Goal: Transaction & Acquisition: Book appointment/travel/reservation

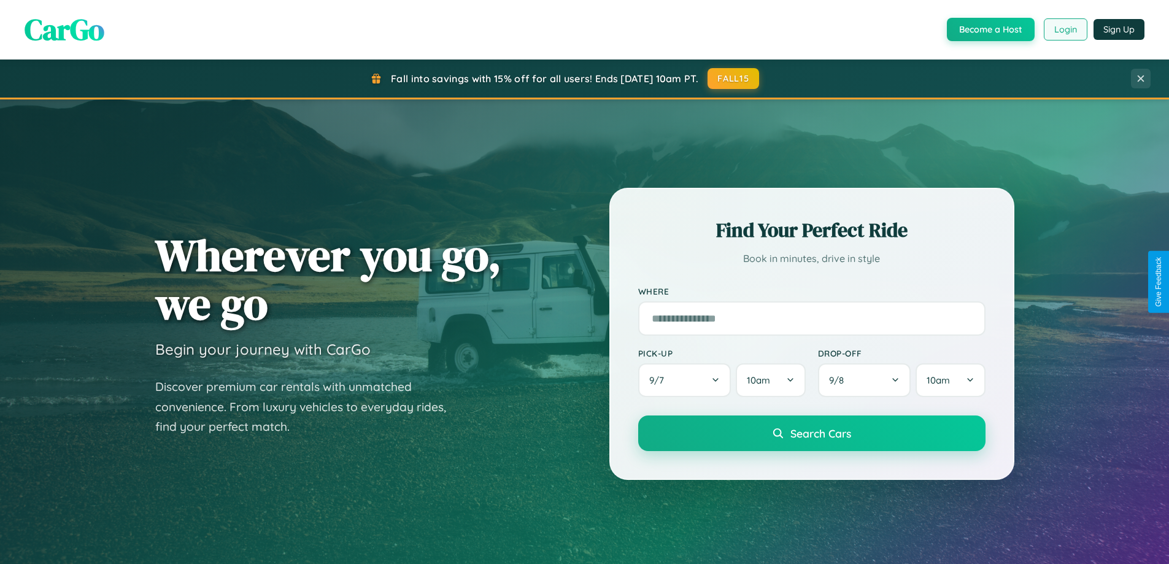
click at [1065, 29] on button "Login" at bounding box center [1066, 29] width 44 height 22
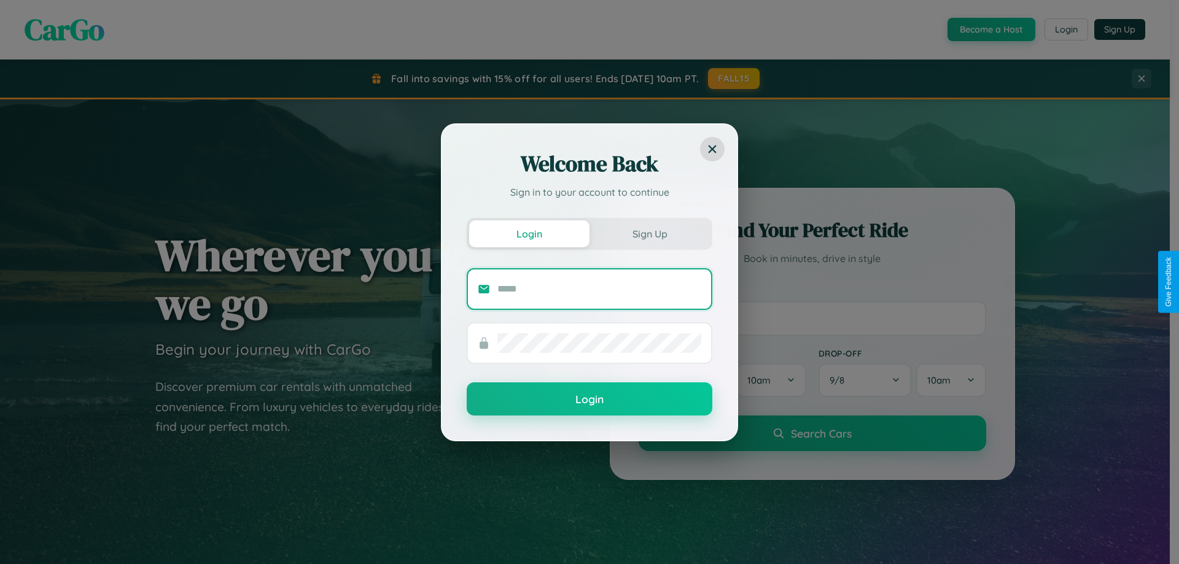
click at [599, 289] on input "text" at bounding box center [599, 289] width 204 height 20
type input "**********"
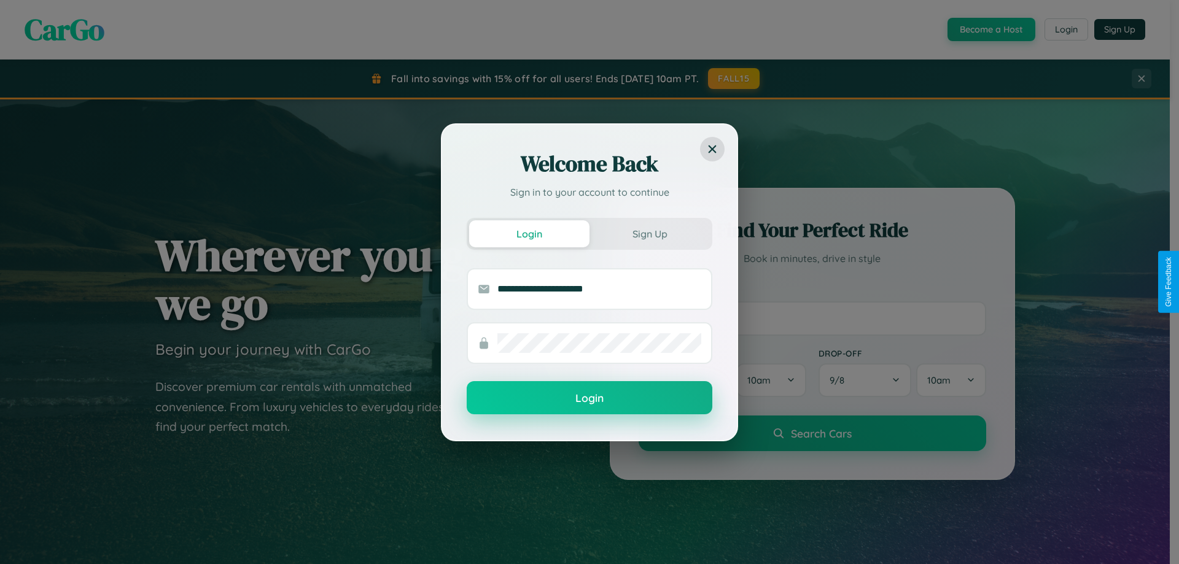
click at [589, 398] on button "Login" at bounding box center [590, 397] width 246 height 33
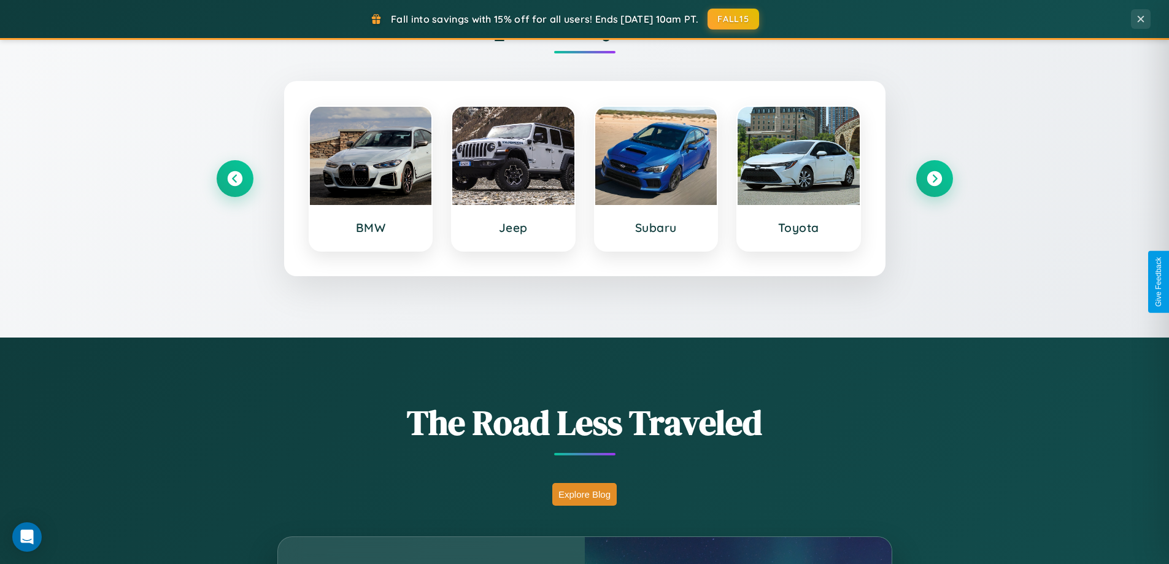
scroll to position [564, 0]
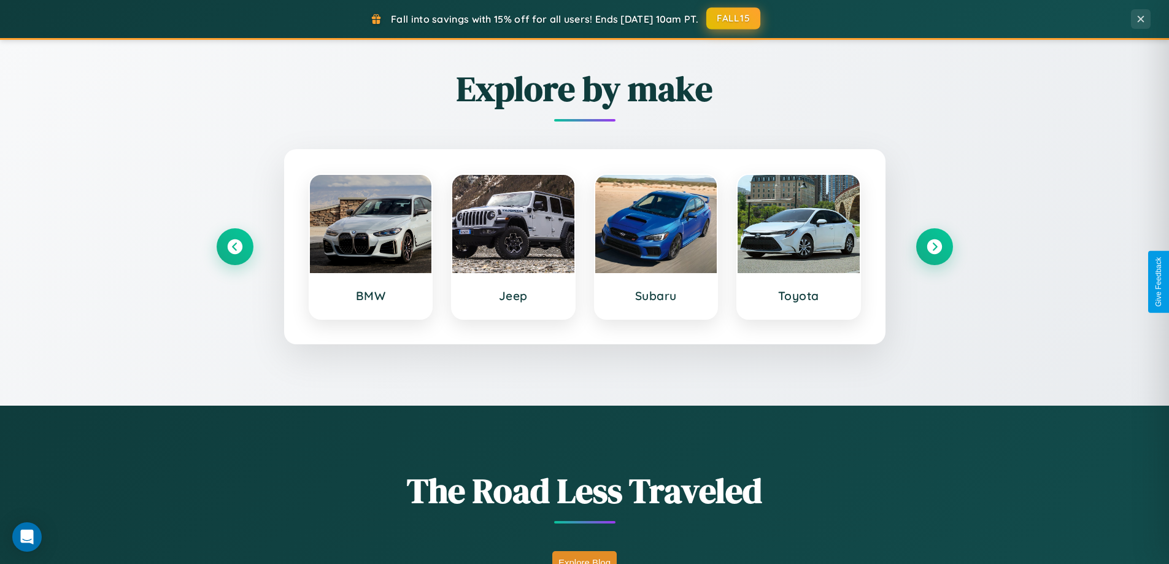
click at [734, 18] on button "FALL15" at bounding box center [734, 18] width 54 height 22
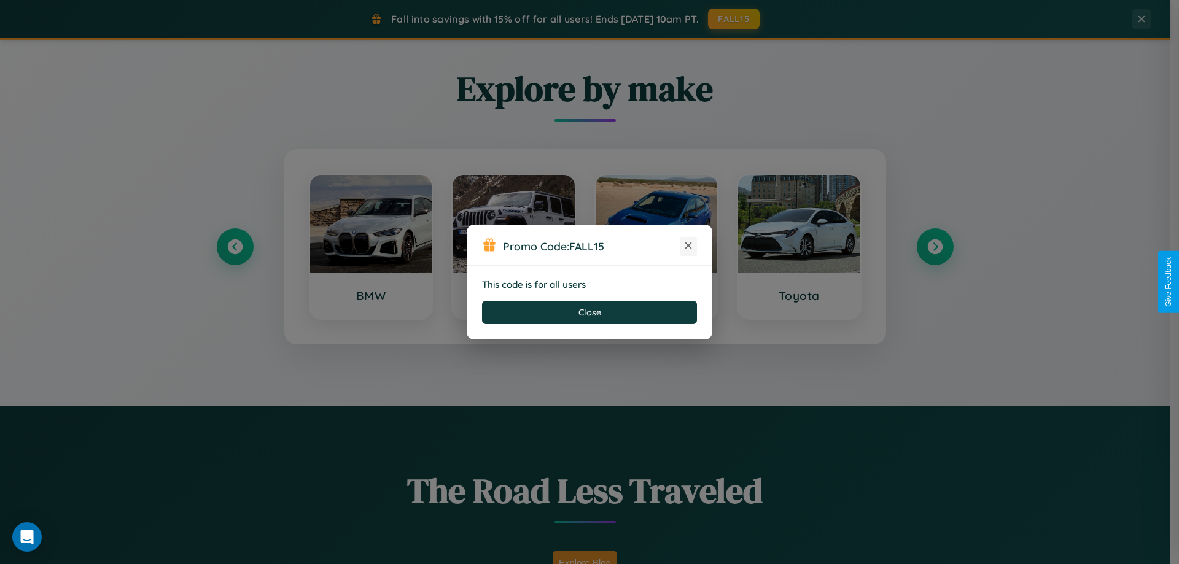
click at [688, 246] on icon at bounding box center [688, 245] width 12 height 12
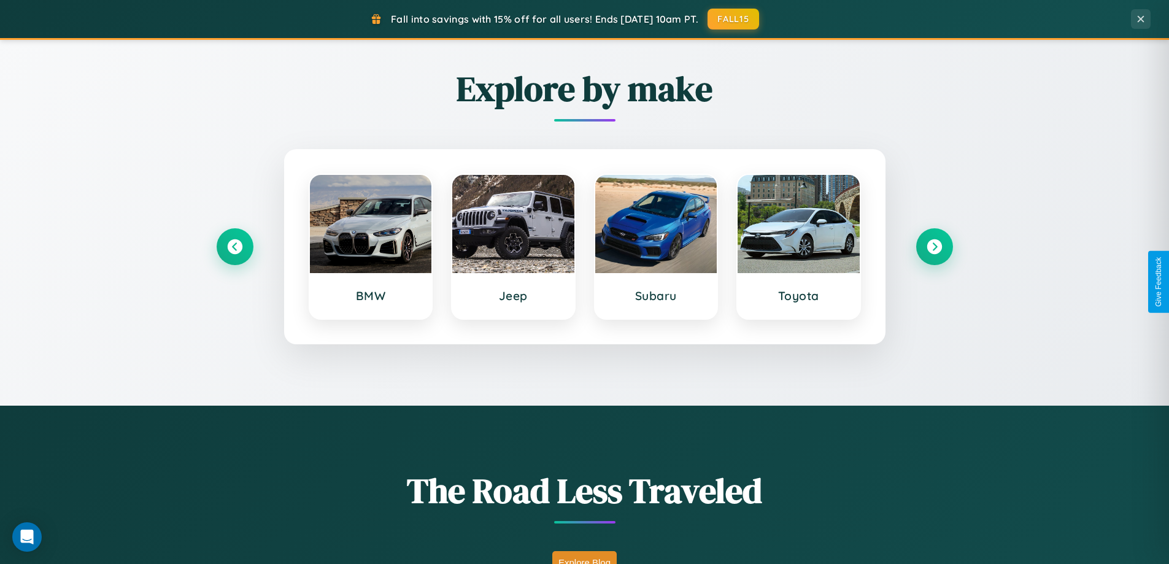
scroll to position [529, 0]
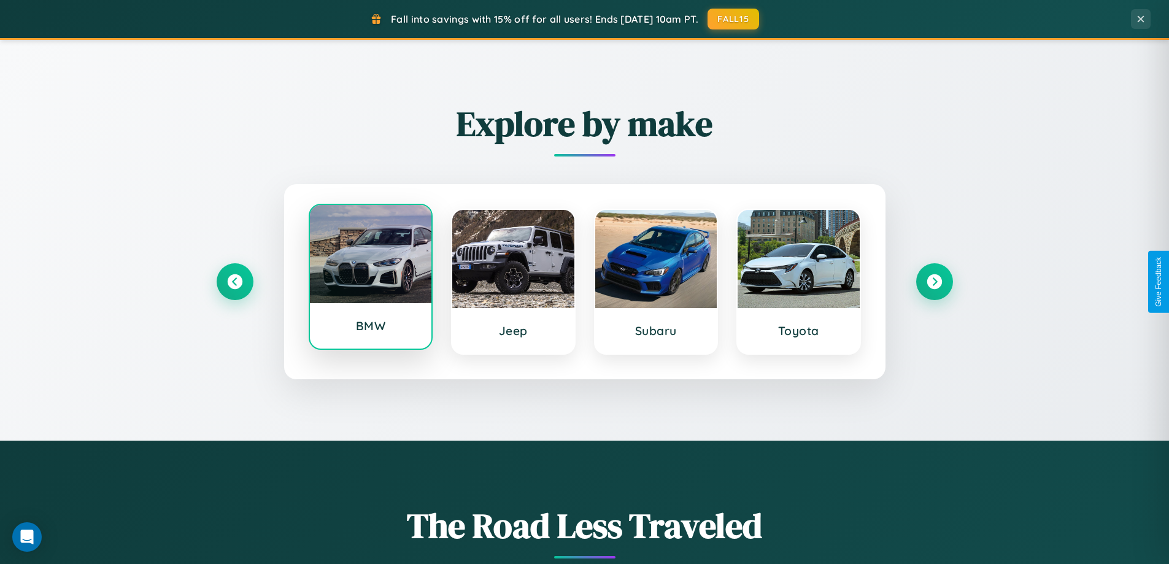
click at [370, 279] on div at bounding box center [371, 254] width 122 height 98
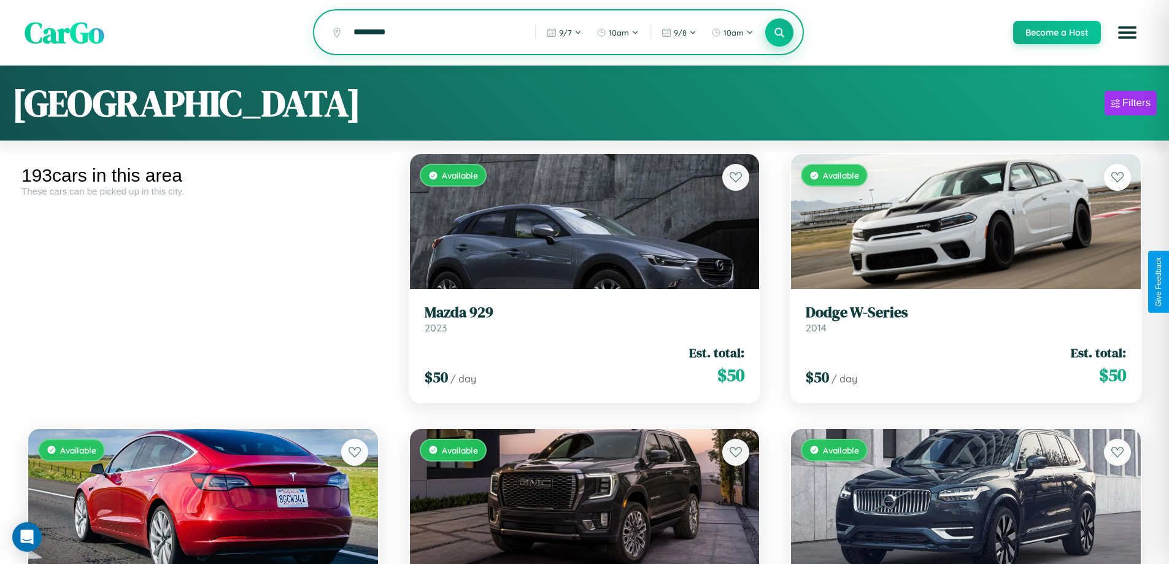
click at [779, 33] on icon at bounding box center [780, 32] width 12 height 12
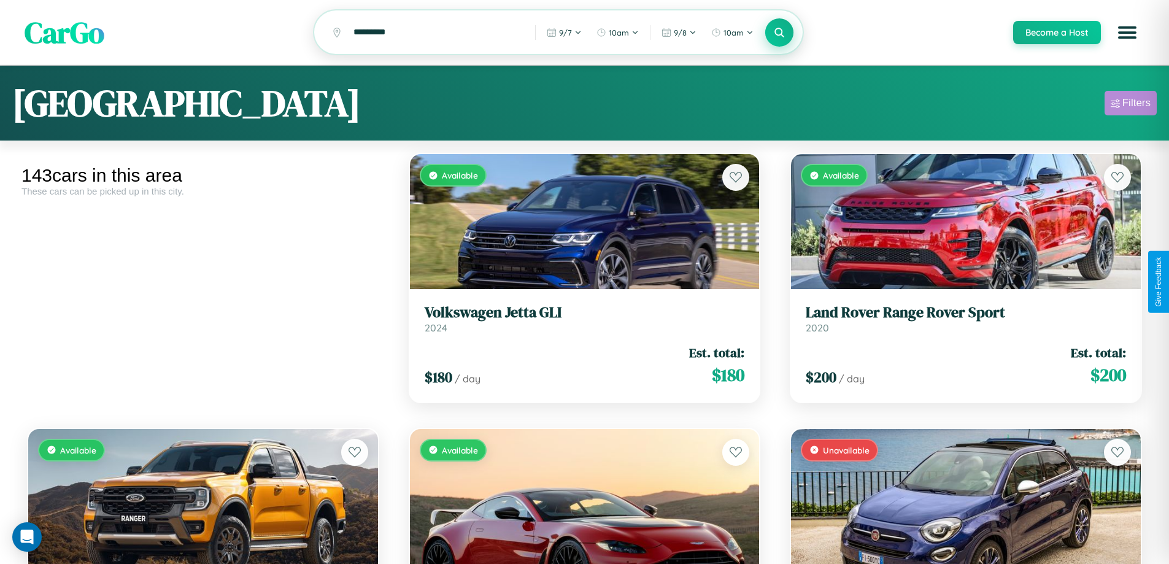
click at [1131, 105] on div "Filters" at bounding box center [1137, 103] width 28 height 12
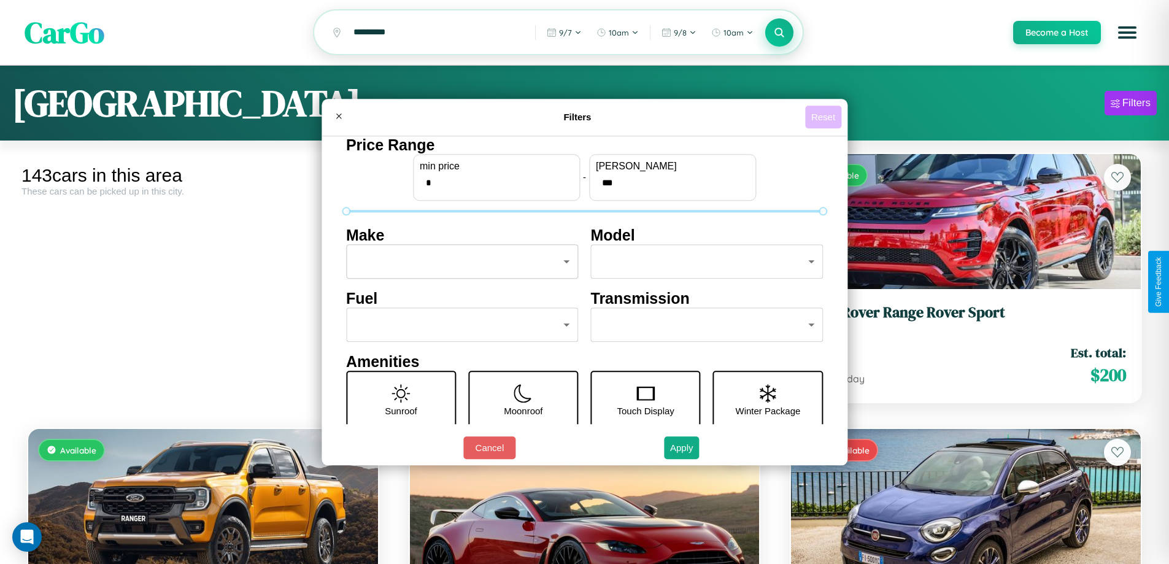
click at [825, 117] on button "Reset" at bounding box center [823, 117] width 36 height 23
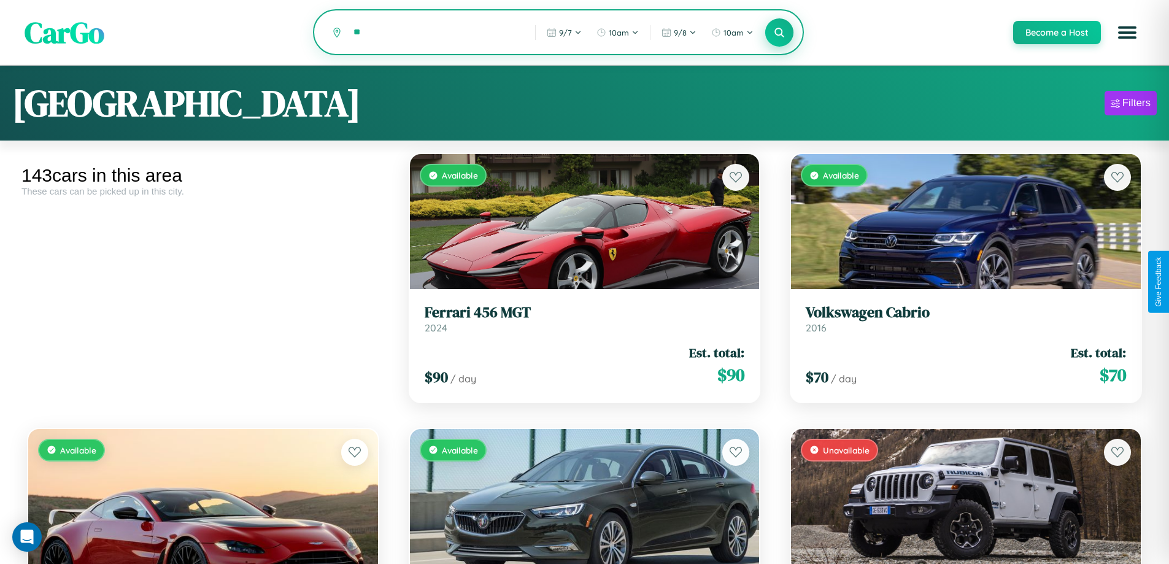
type input "*"
type input "******"
click at [779, 33] on icon at bounding box center [780, 32] width 12 height 12
